Goal: Information Seeking & Learning: Learn about a topic

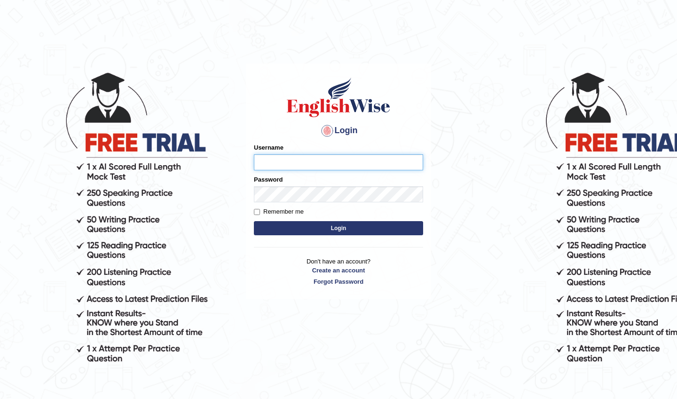
type input "NicolasD"
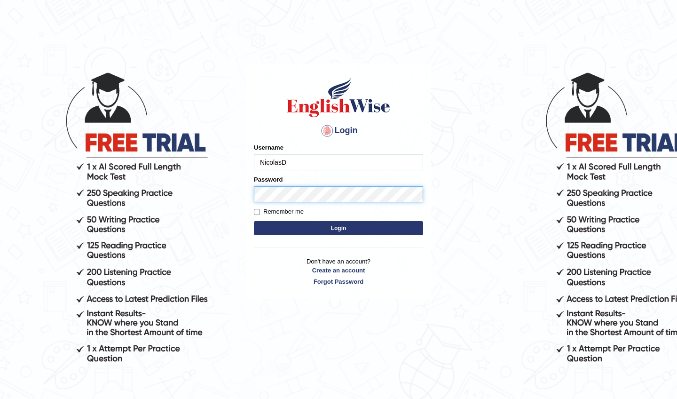
click at [338, 228] on button "Login" at bounding box center [338, 228] width 169 height 14
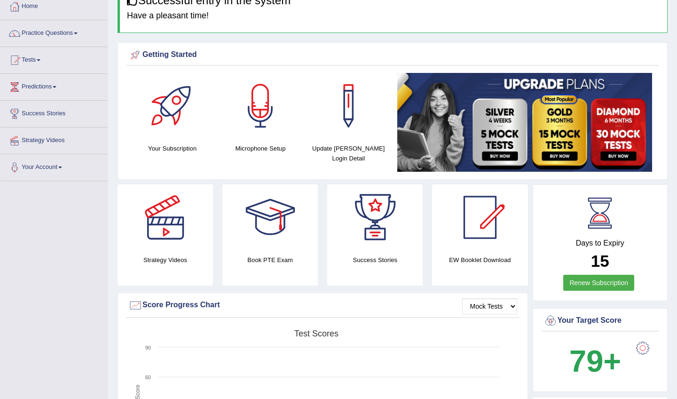
scroll to position [55, 0]
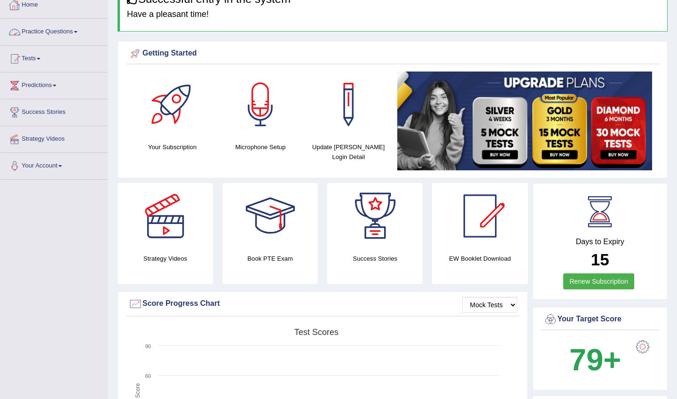
click at [55, 33] on link "Practice Questions" at bounding box center [53, 31] width 107 height 24
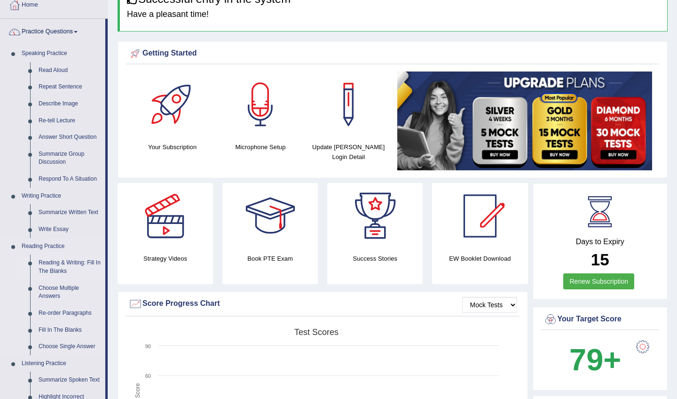
click at [70, 261] on link "Reading & Writing: Fill In The Blanks" at bounding box center [69, 266] width 71 height 25
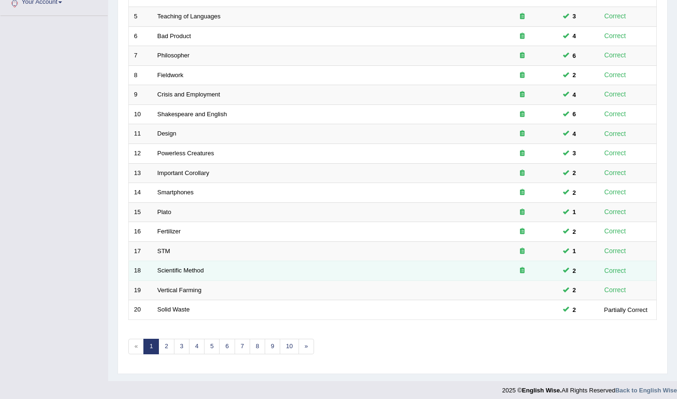
scroll to position [218, 0]
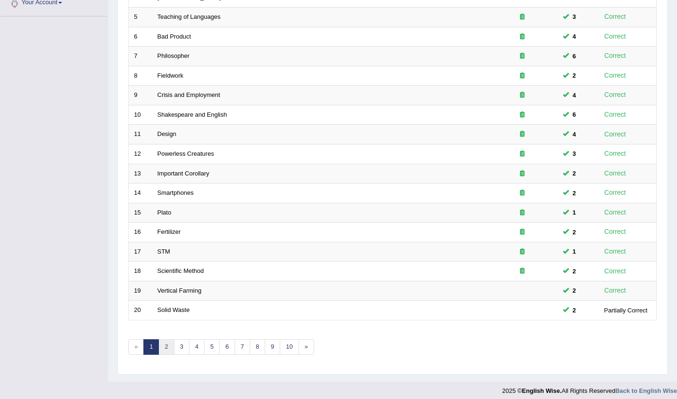
click at [166, 340] on link "2" at bounding box center [166, 347] width 16 height 16
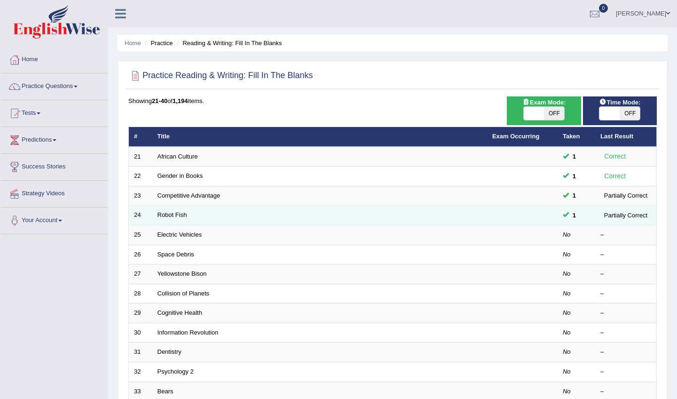
click at [216, 219] on td "Robot Fish" at bounding box center [319, 215] width 335 height 20
click at [178, 214] on link "Robot Fish" at bounding box center [172, 214] width 30 height 7
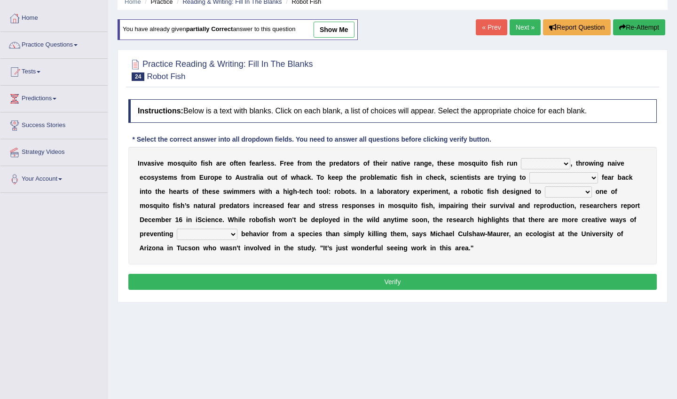
scroll to position [44, 0]
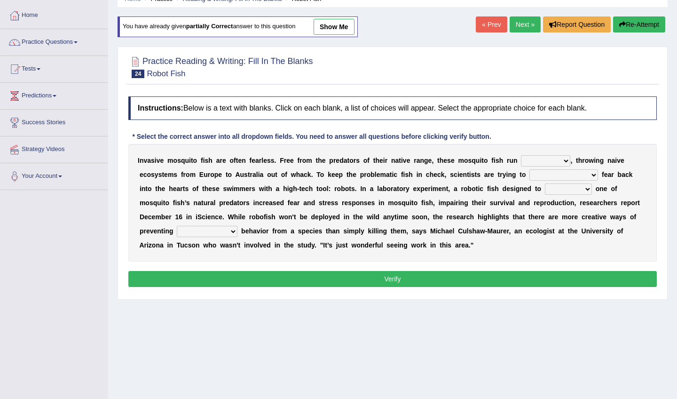
select select "rampant"
select select "strike"
select select "mimic"
select select "uncharted"
click at [268, 277] on button "Verify" at bounding box center [392, 279] width 528 height 16
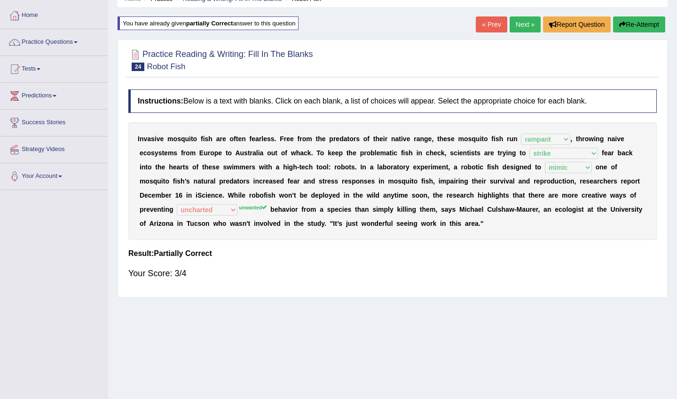
click at [521, 27] on link "Next »" at bounding box center [525, 24] width 31 height 16
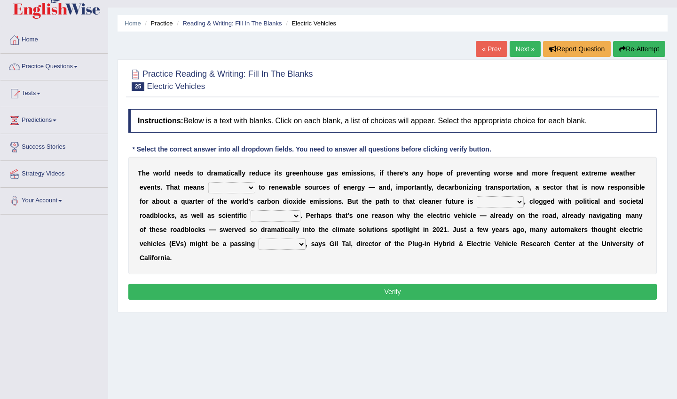
scroll to position [24, 0]
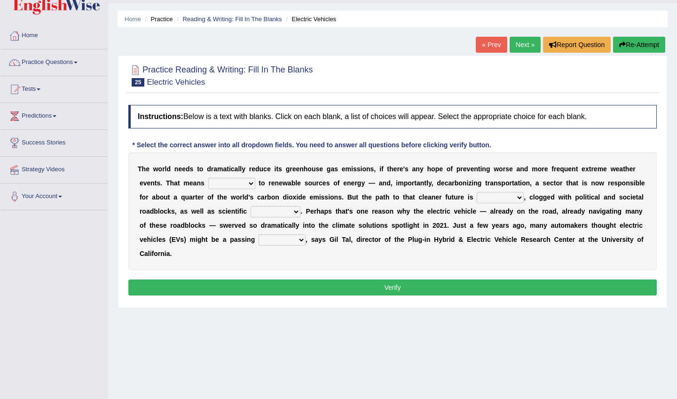
select select "shifting"
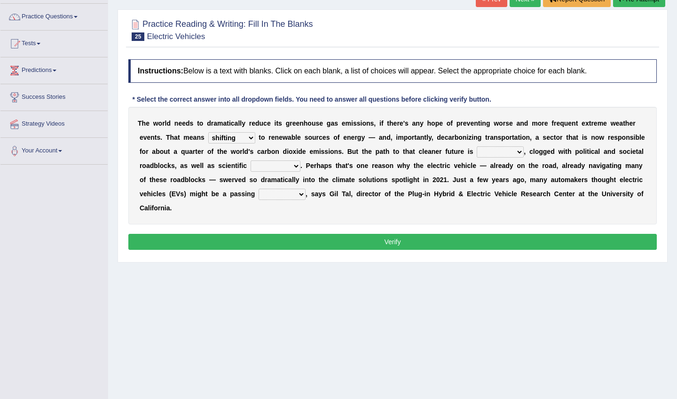
scroll to position [72, 0]
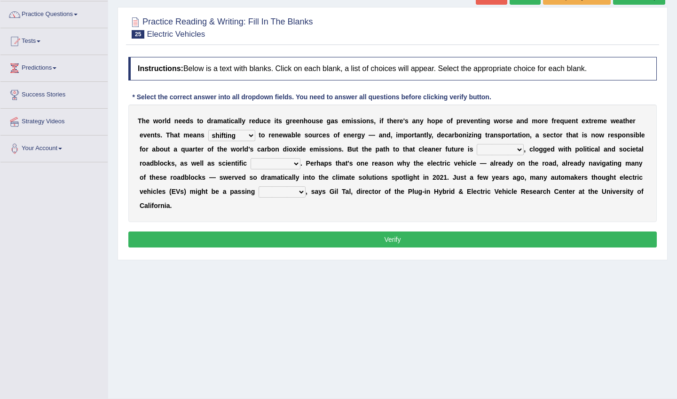
select select "daunting"
click at [266, 164] on select "spectacles obstacles tentacles receptacles" at bounding box center [276, 163] width 50 height 11
select select "obstacles"
select select "lad"
click at [304, 235] on button "Verify" at bounding box center [392, 239] width 528 height 16
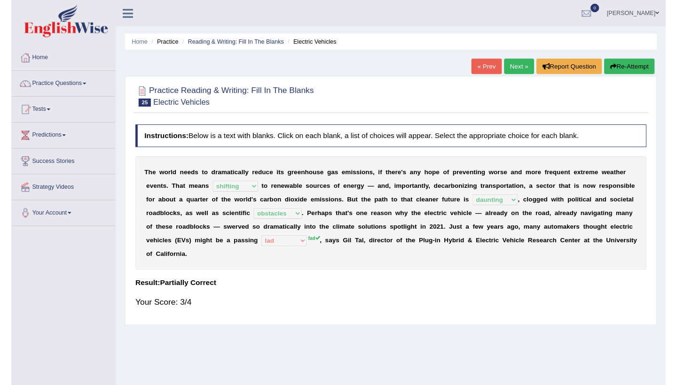
scroll to position [0, 0]
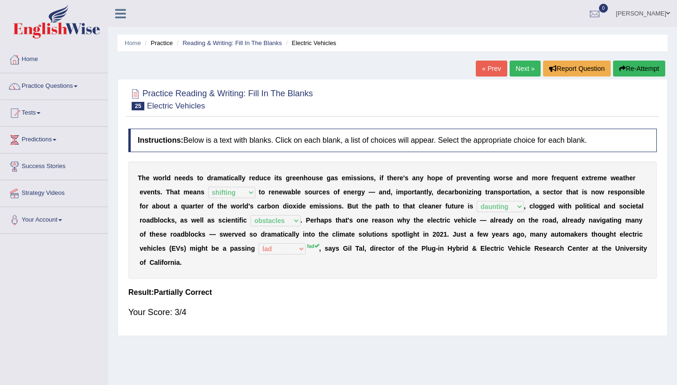
click at [522, 70] on link "Next »" at bounding box center [525, 69] width 31 height 16
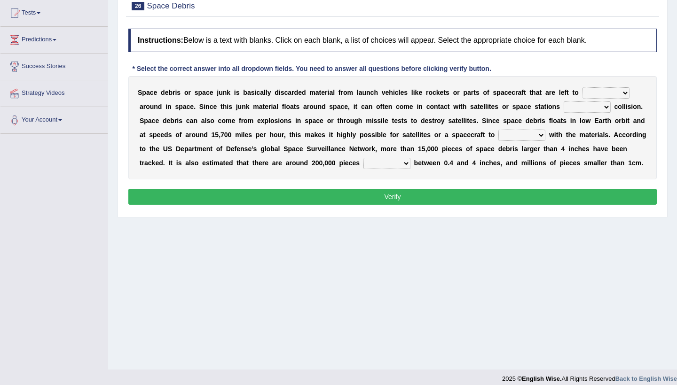
scroll to position [101, 0]
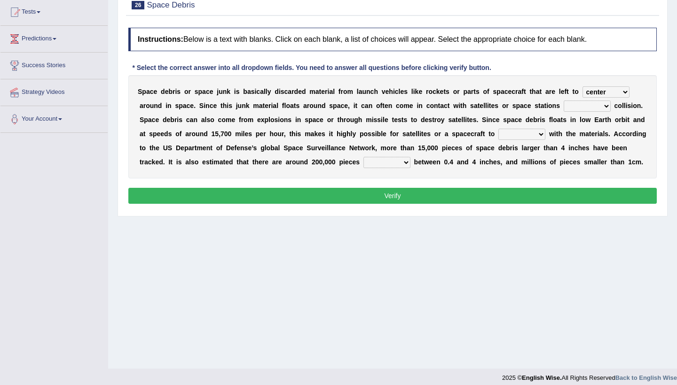
select select "roam"
select select "risking"
select select "collide"
select select "sized"
click at [392, 195] on button "Verify" at bounding box center [392, 196] width 528 height 16
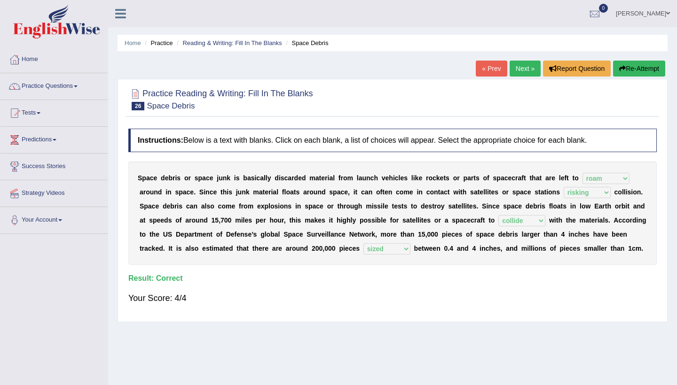
scroll to position [0, 0]
click at [36, 61] on link "Home" at bounding box center [53, 59] width 107 height 24
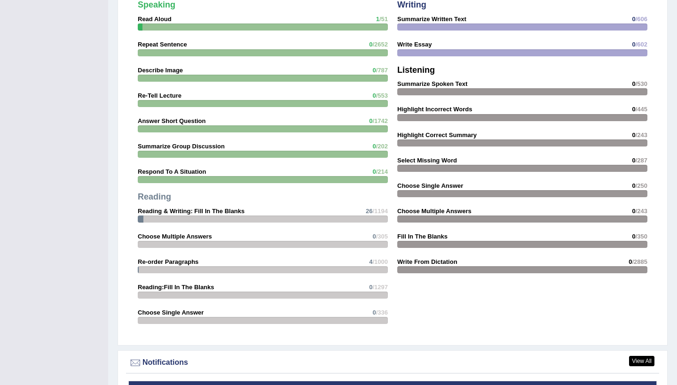
scroll to position [795, 0]
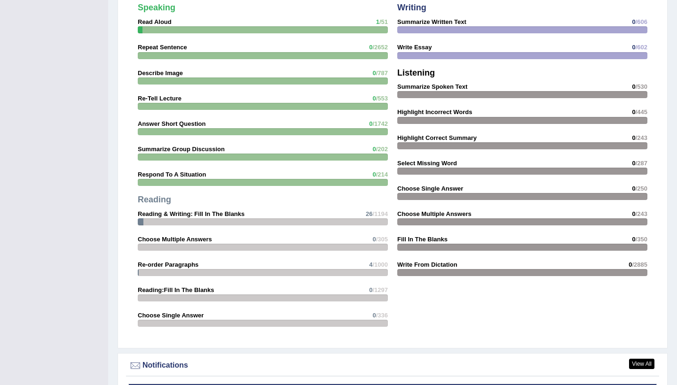
click at [435, 118] on div at bounding box center [522, 120] width 250 height 7
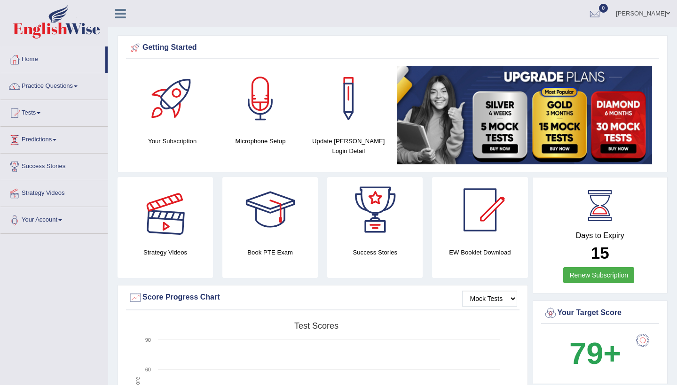
scroll to position [0, 0]
click at [47, 91] on link "Practice Questions" at bounding box center [53, 85] width 107 height 24
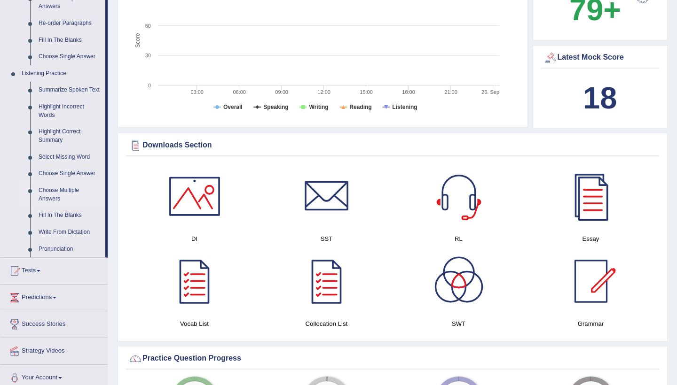
scroll to position [340, 0]
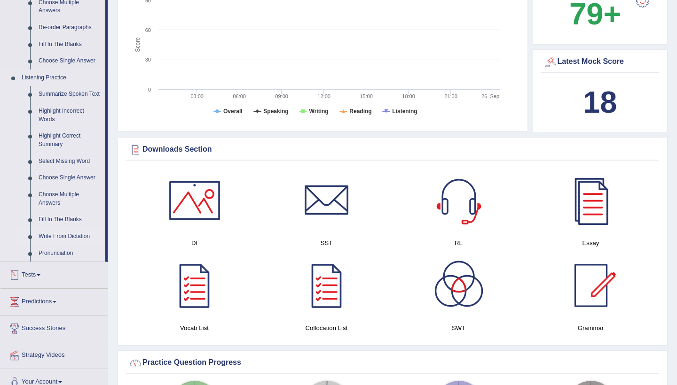
click at [73, 237] on link "Write From Dictation" at bounding box center [69, 236] width 71 height 17
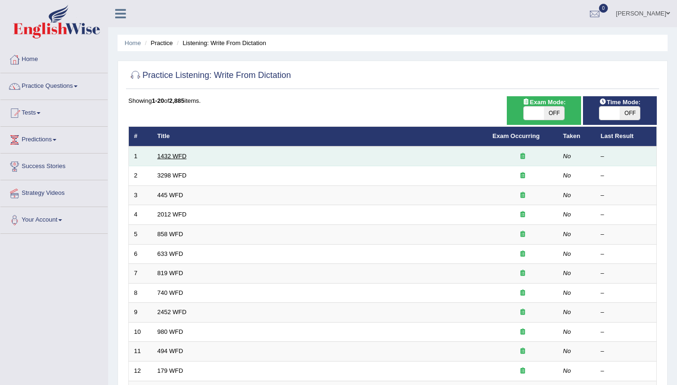
click at [172, 155] on link "1432 WFD" at bounding box center [171, 156] width 29 height 7
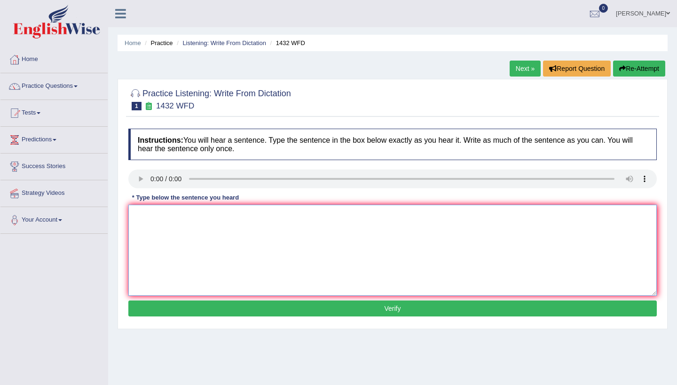
click at [196, 231] on textarea at bounding box center [392, 250] width 528 height 91
click at [135, 176] on audio at bounding box center [392, 179] width 528 height 19
click at [138, 179] on audio at bounding box center [392, 179] width 528 height 19
click at [204, 226] on textarea at bounding box center [392, 250] width 528 height 91
click at [612, 179] on audio at bounding box center [392, 179] width 528 height 19
